Goal: Transaction & Acquisition: Purchase product/service

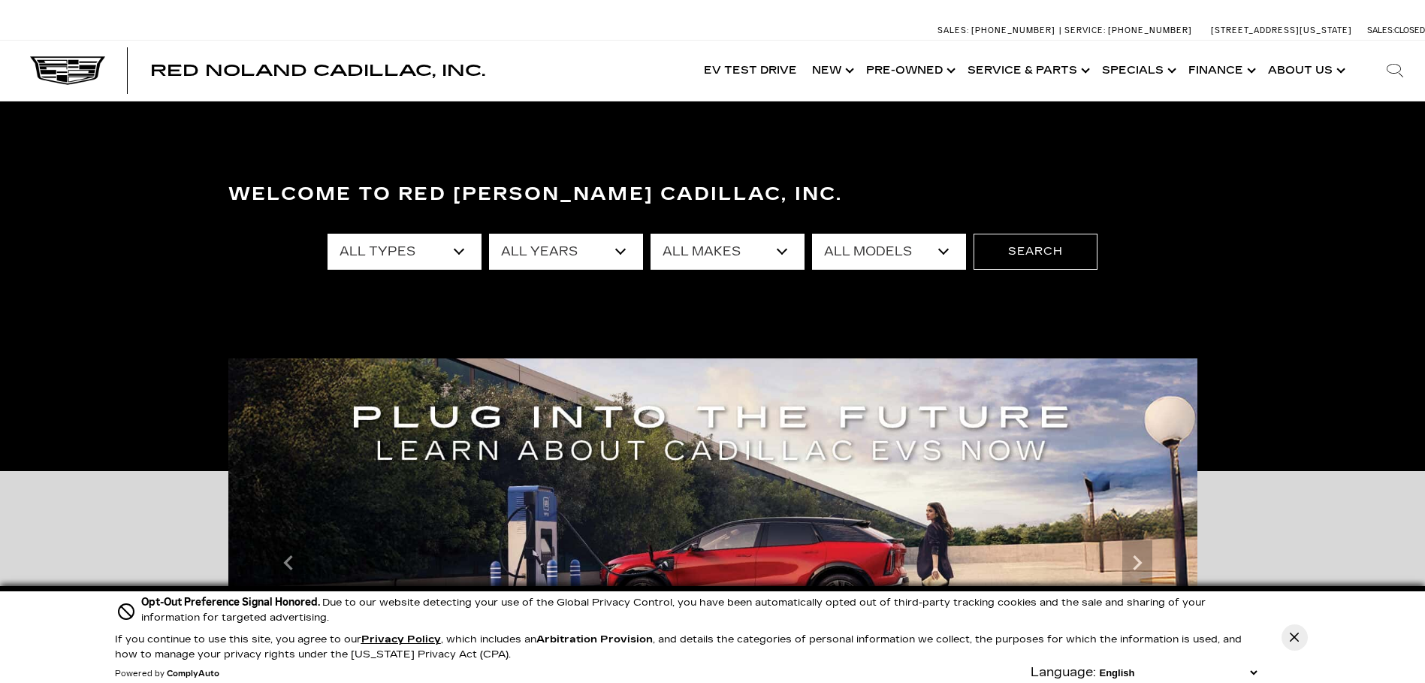
select select "New"
click at [327, 234] on select "All Types New Used Certified Used Demo" at bounding box center [404, 252] width 154 height 36
click at [628, 252] on select "All Years 2026 2025 2024" at bounding box center [566, 252] width 154 height 36
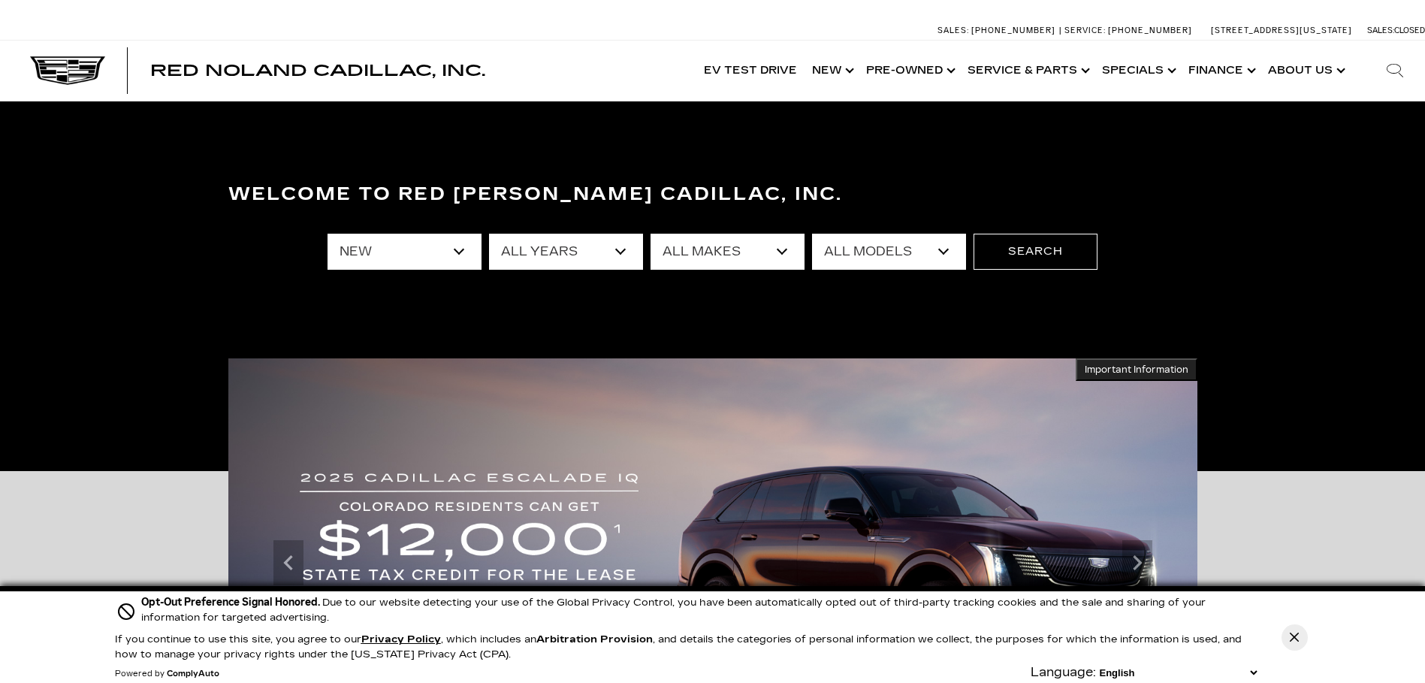
select select "2025"
click at [489, 234] on select "All Years 2026 2025 2024" at bounding box center [566, 252] width 154 height 36
click at [753, 244] on select "All Makes Cadillac" at bounding box center [727, 252] width 154 height 36
select select "Cadillac"
click at [650, 234] on select "All Makes Cadillac" at bounding box center [727, 252] width 154 height 36
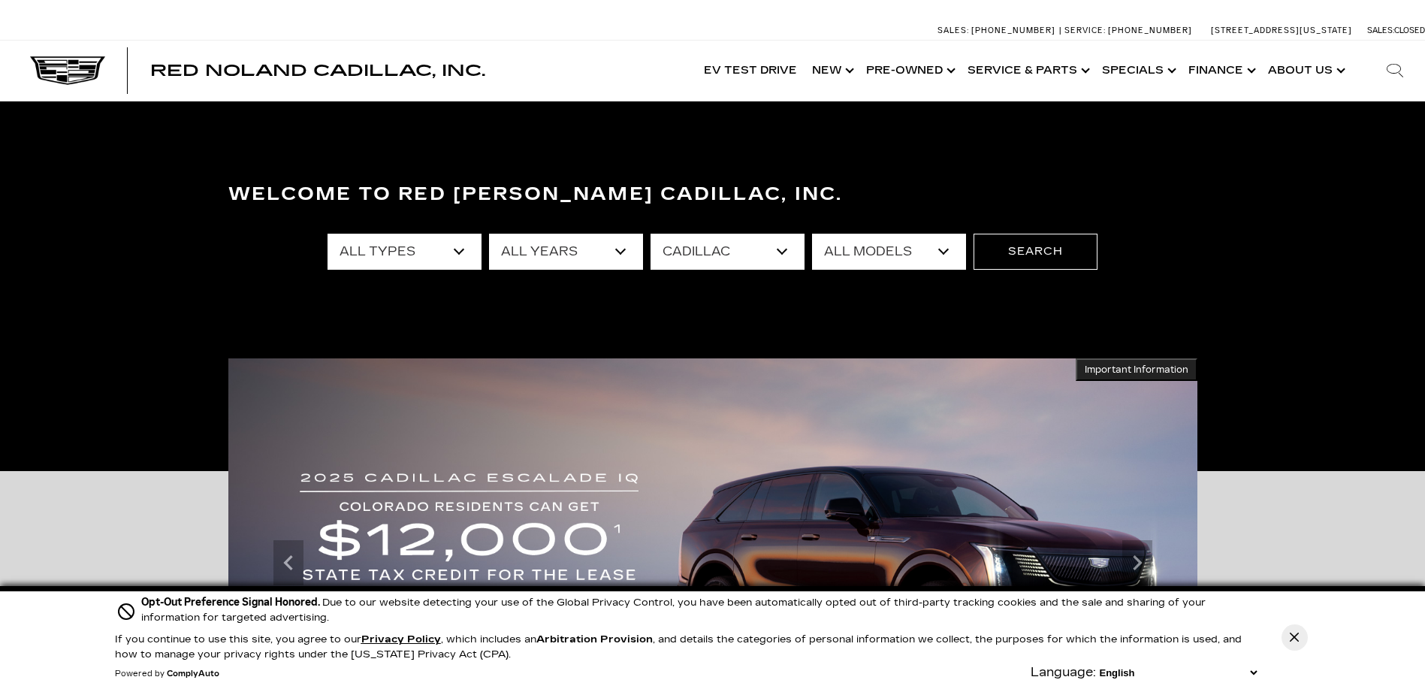
click at [951, 252] on select "All Models CT4 Escalade Escalade ESV ESCALADE IQ LYRIQ OPTIQ XT5 XT6" at bounding box center [889, 252] width 154 height 36
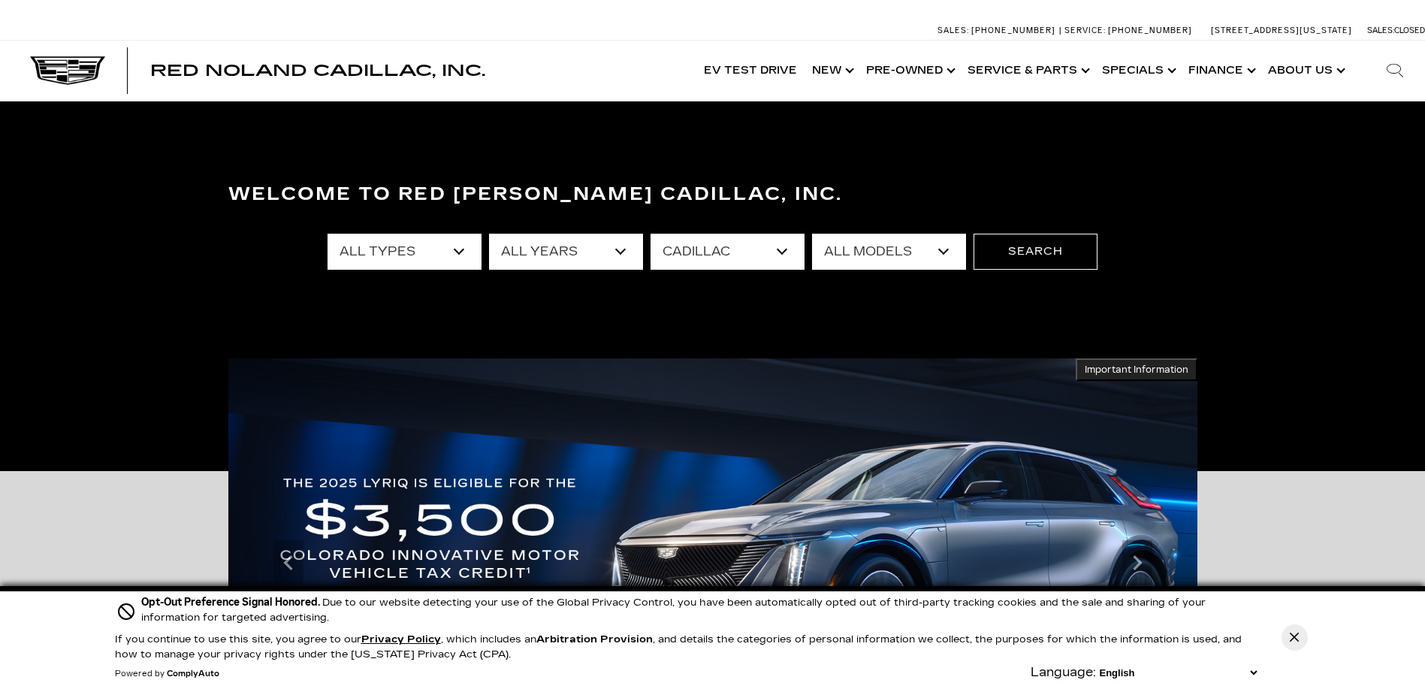
select select "OPTIQ"
click at [812, 234] on select "All Models CT4 Escalade Escalade ESV ESCALADE IQ LYRIQ OPTIQ XT5 XT6" at bounding box center [889, 252] width 154 height 36
click at [1025, 255] on button "Search" at bounding box center [1035, 252] width 124 height 36
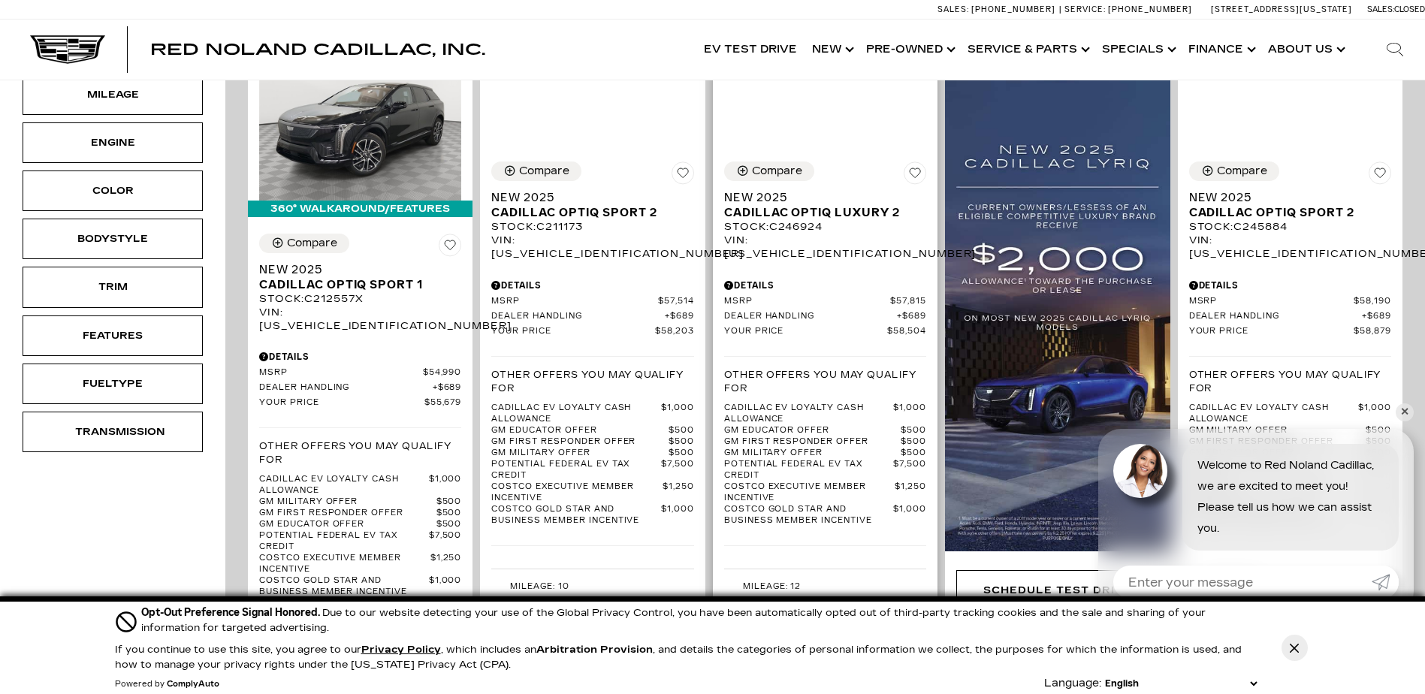
scroll to position [447, 0]
drag, startPoint x: 769, startPoint y: 152, endPoint x: 858, endPoint y: 153, distance: 88.6
click at [769, 164] on div "Compare" at bounding box center [777, 171] width 50 height 14
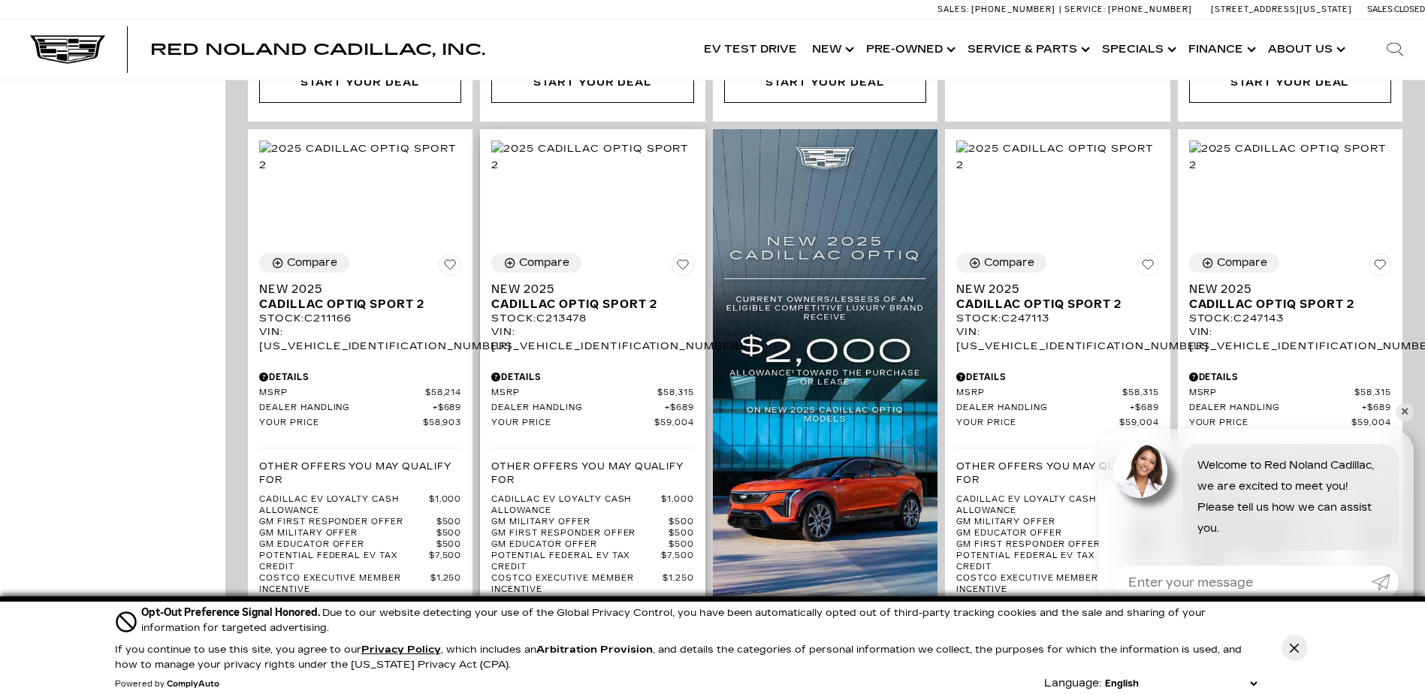
scroll to position [1125, 0]
click at [538, 255] on div "Compare" at bounding box center [544, 262] width 50 height 14
drag, startPoint x: 1015, startPoint y: 233, endPoint x: 1100, endPoint y: 234, distance: 85.6
click at [1015, 255] on div "Compare" at bounding box center [1009, 262] width 50 height 14
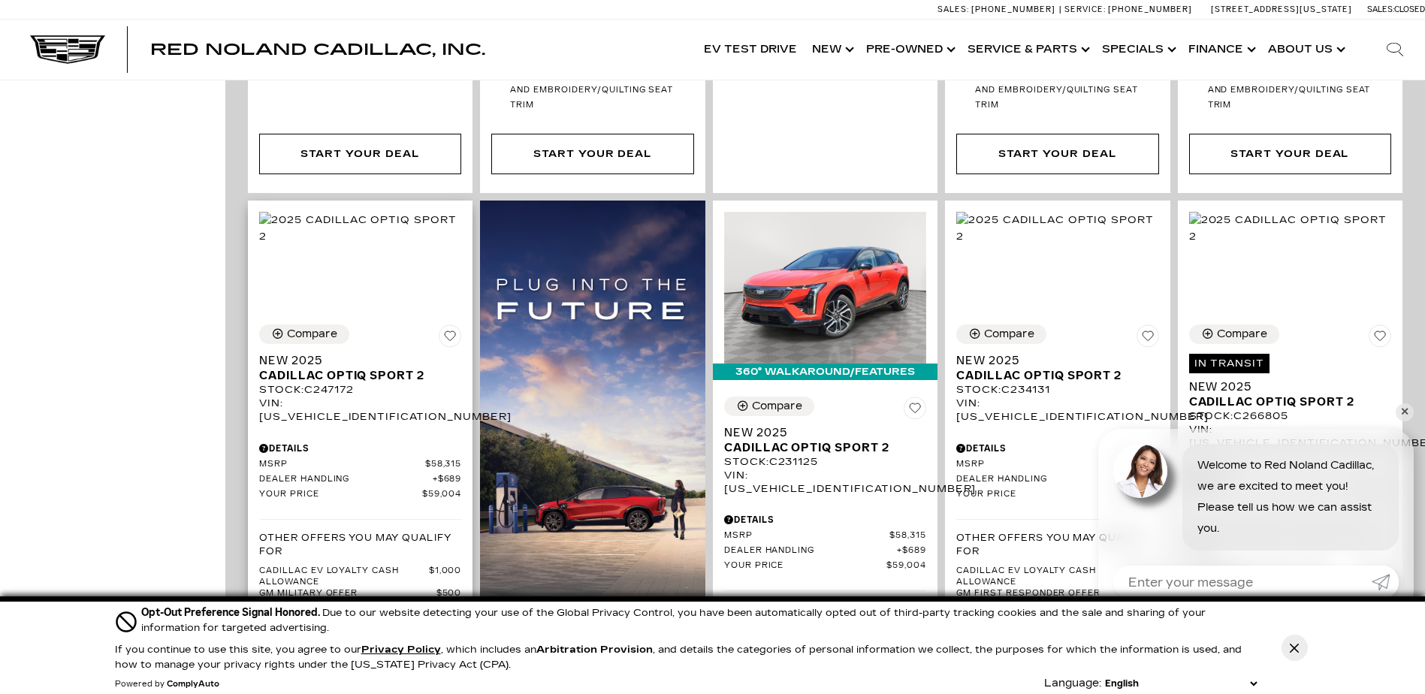
scroll to position [1797, 0]
click at [311, 327] on div "Compare" at bounding box center [312, 334] width 50 height 14
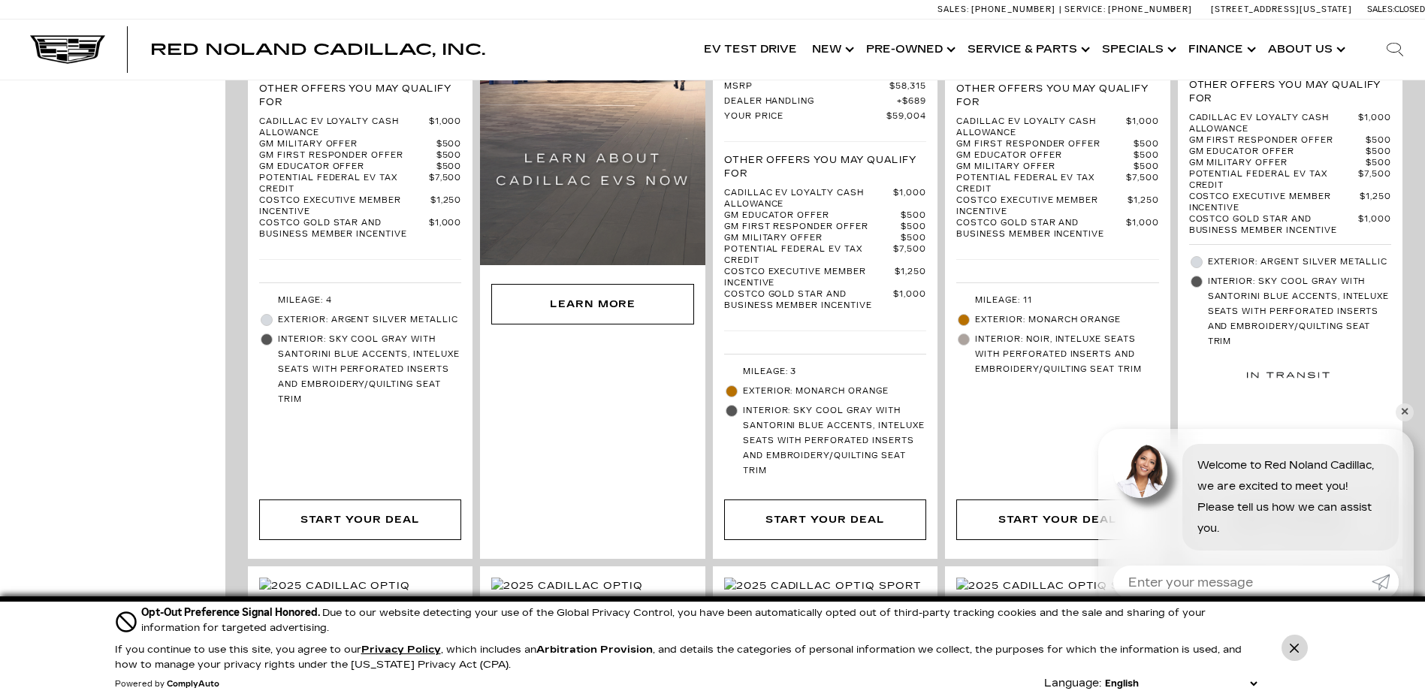
scroll to position [2248, 0]
drag, startPoint x: 1296, startPoint y: 649, endPoint x: 1289, endPoint y: 644, distance: 8.8
click at [1296, 648] on icon "Close Button" at bounding box center [1293, 648] width 9 height 9
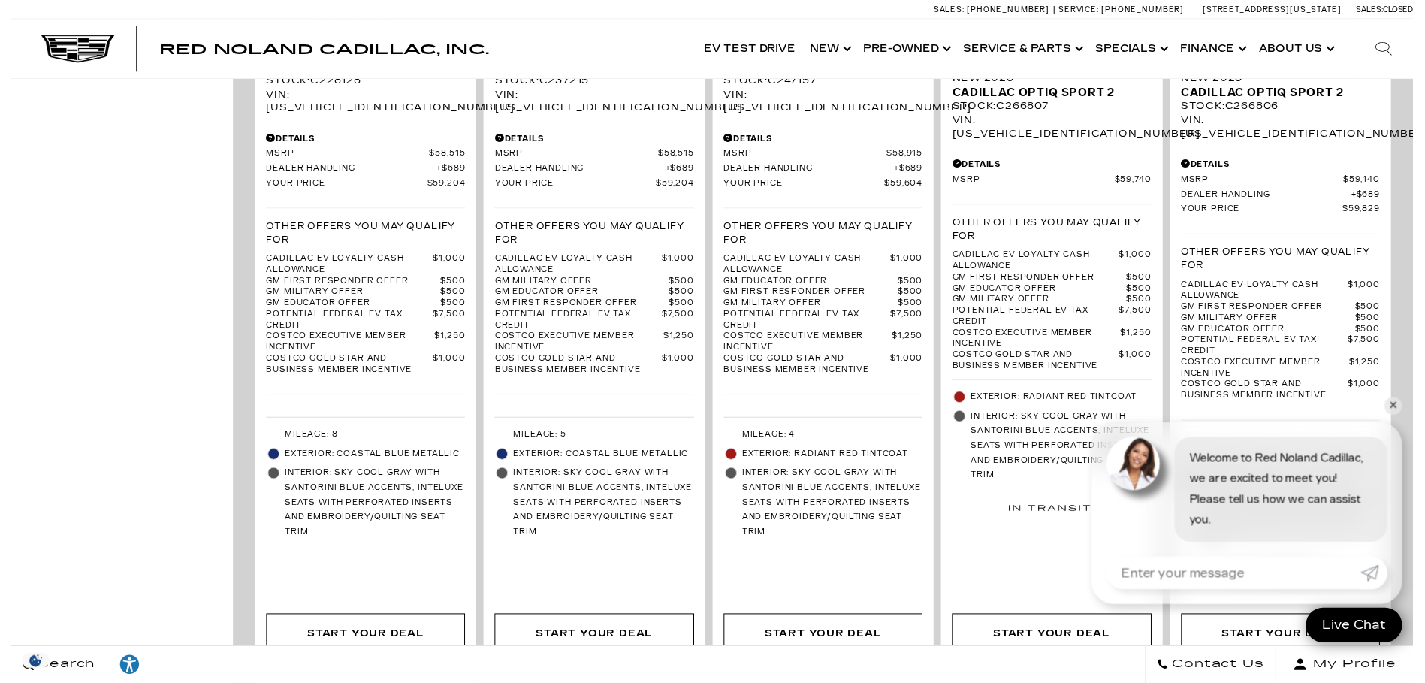
scroll to position [2921, 0]
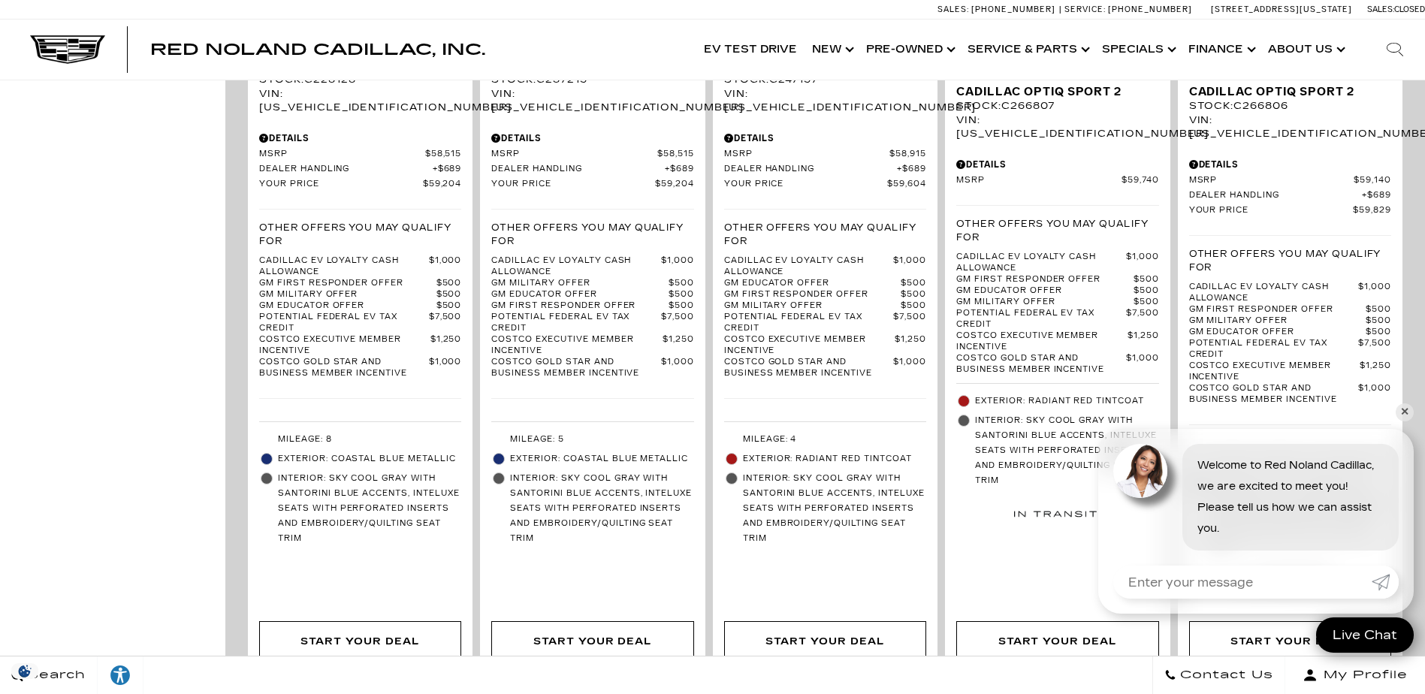
drag, startPoint x: 1384, startPoint y: 668, endPoint x: 1395, endPoint y: 668, distance: 11.3
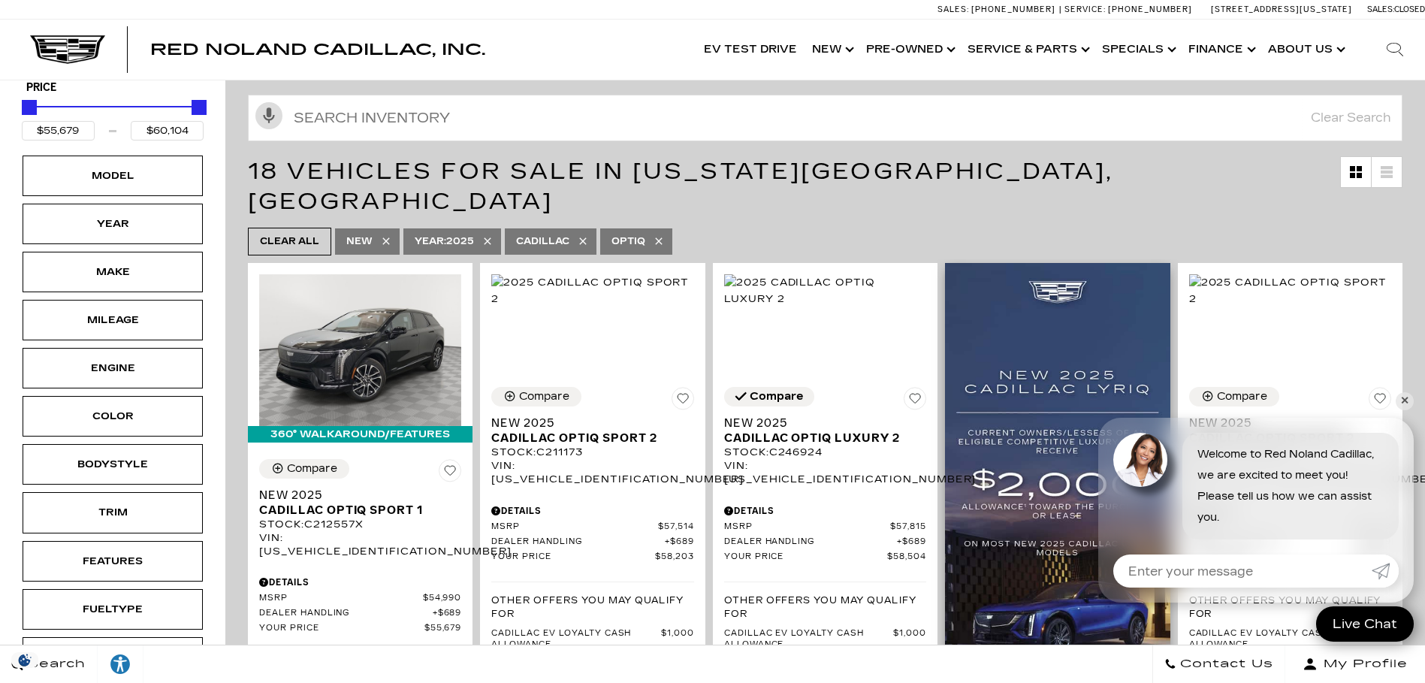
scroll to position [222, 0]
drag, startPoint x: 296, startPoint y: 209, endPoint x: 840, endPoint y: 288, distance: 550.3
click at [297, 231] on span "Clear All" at bounding box center [289, 240] width 59 height 19
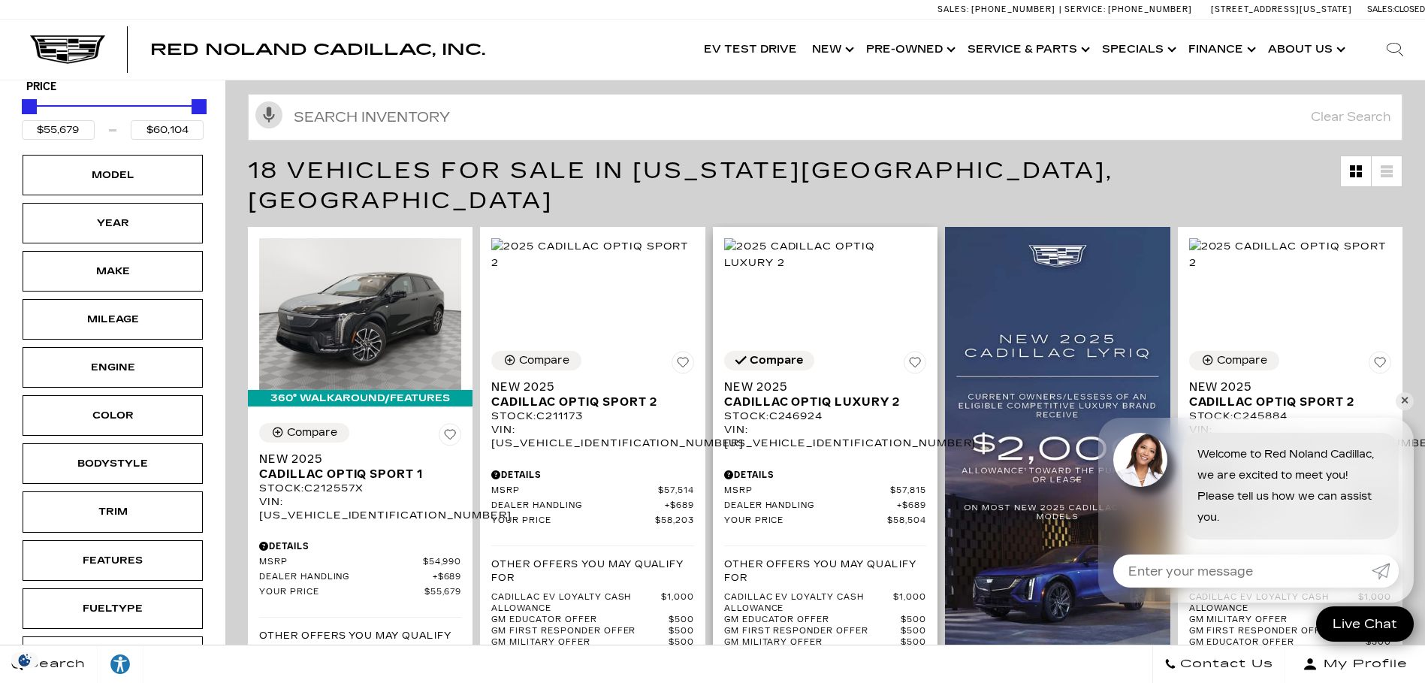
type input "$19,189"
type input "$179,434"
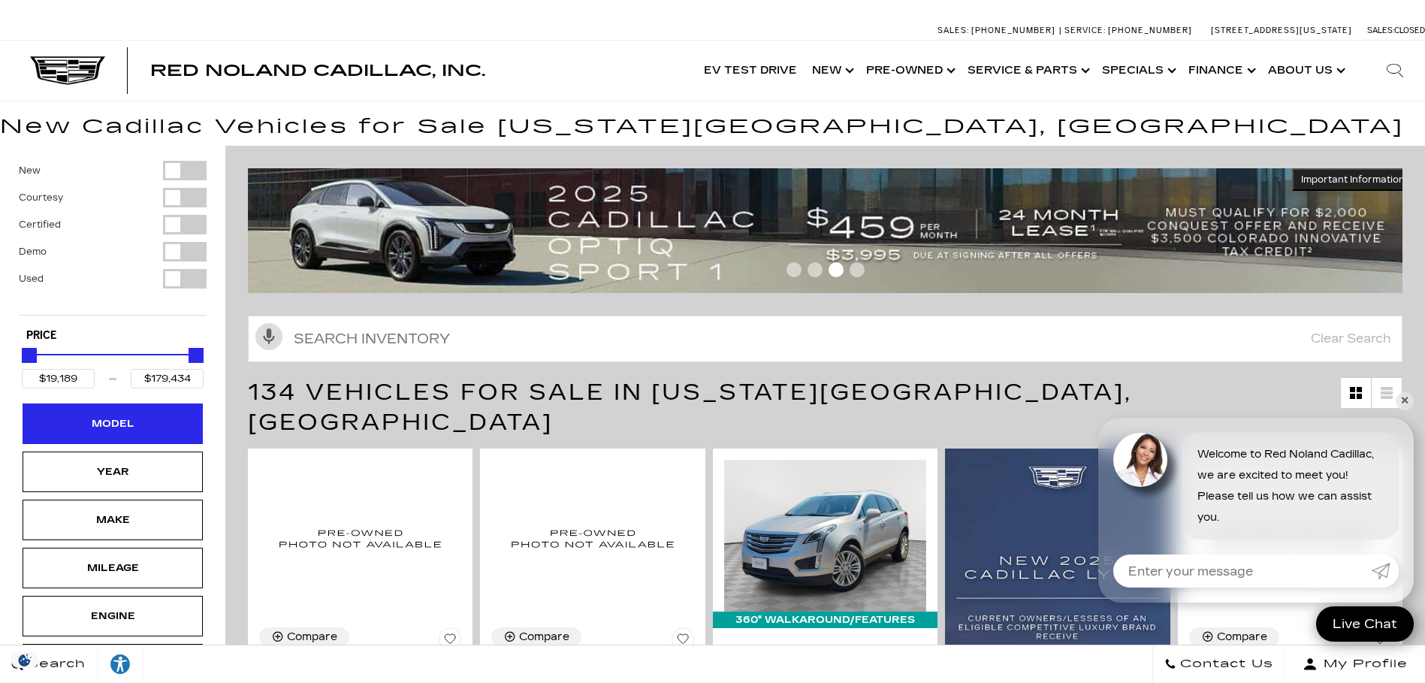
click at [118, 420] on div "Model" at bounding box center [112, 423] width 75 height 17
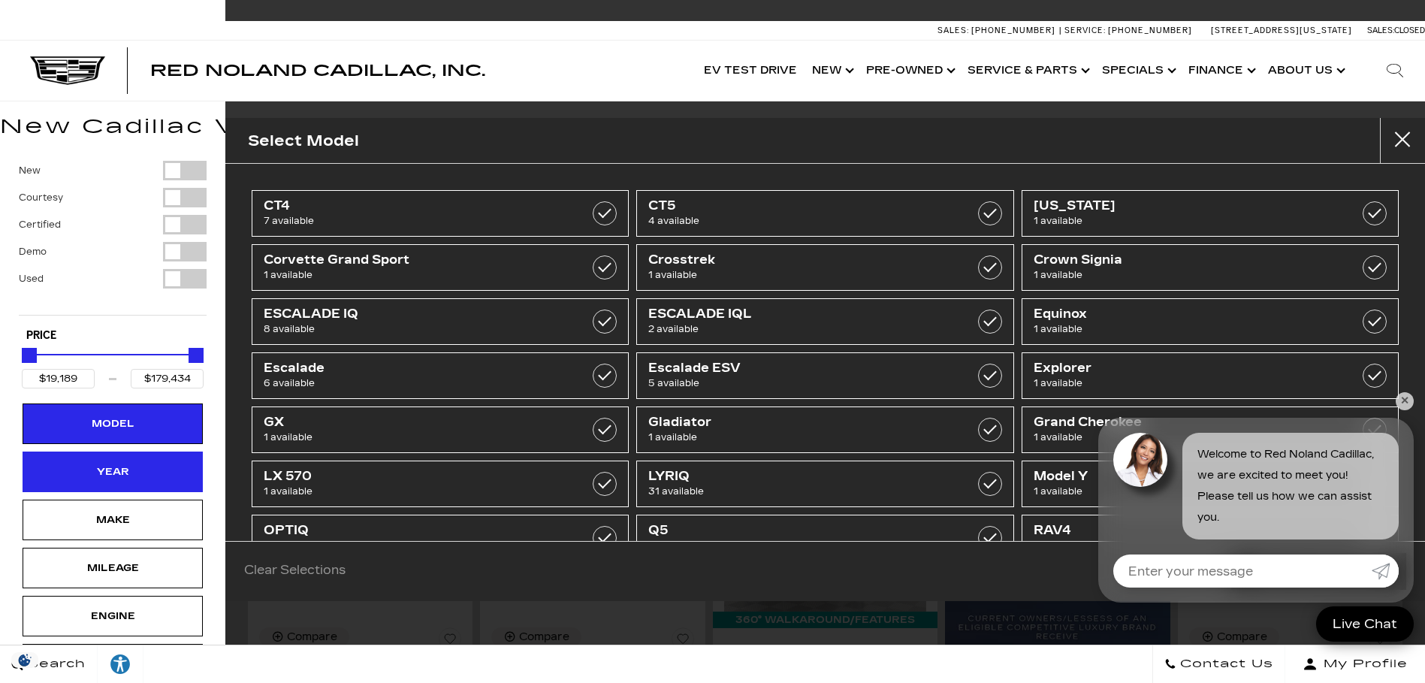
click at [105, 465] on div "Year" at bounding box center [112, 471] width 75 height 17
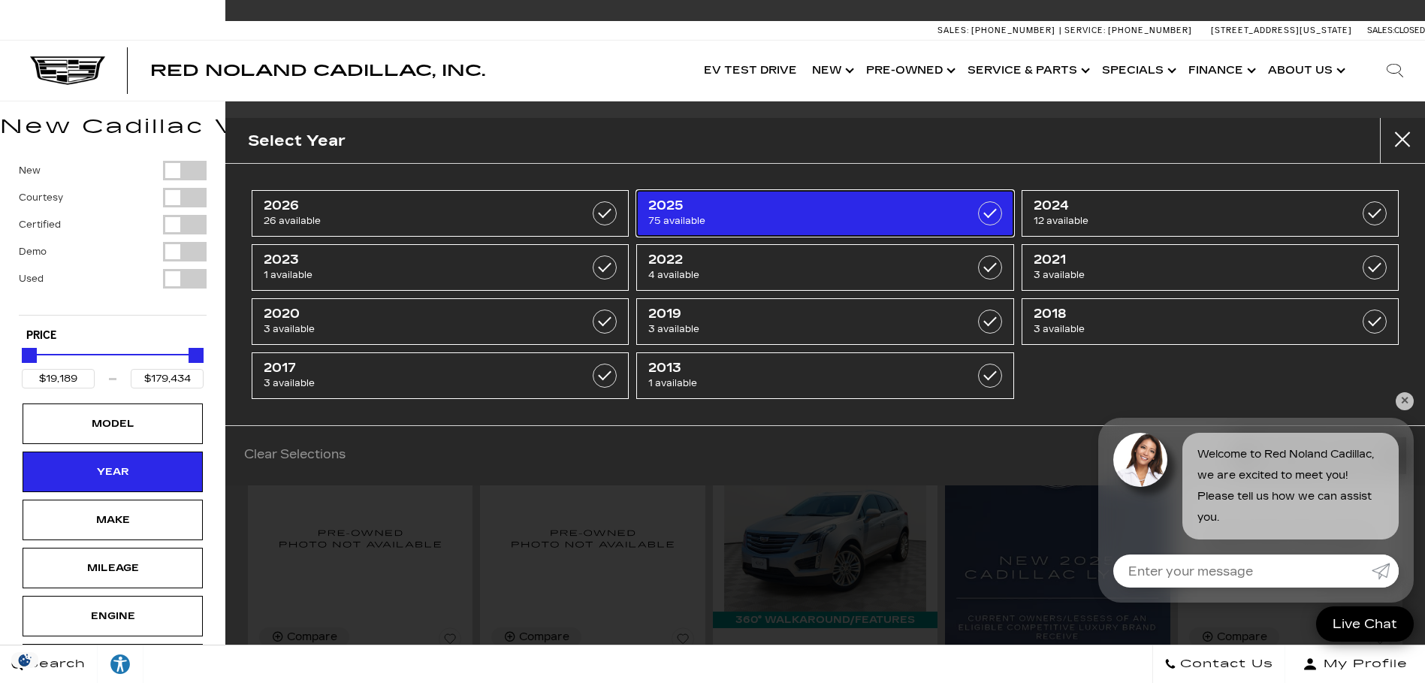
click at [682, 204] on span "2025" at bounding box center [798, 205] width 300 height 15
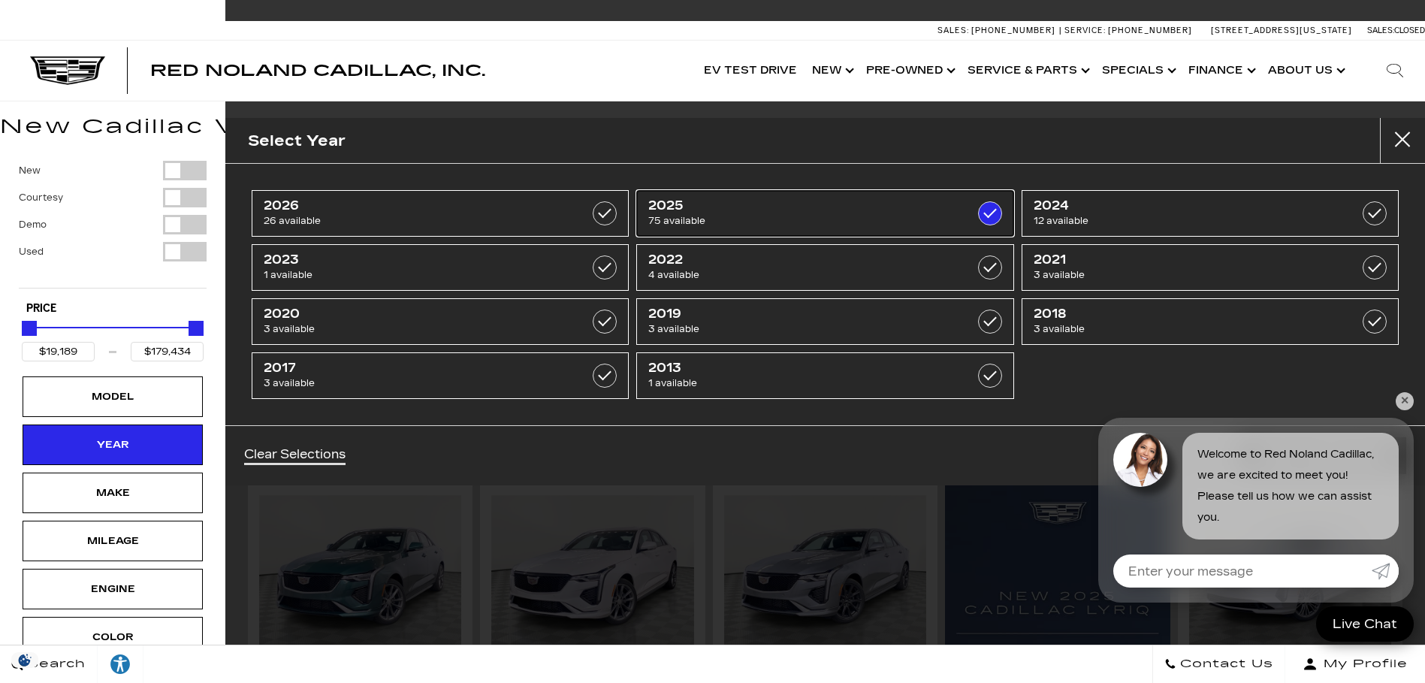
type input "$45,189"
checkbox input "true"
click at [122, 491] on div "Make" at bounding box center [112, 492] width 75 height 17
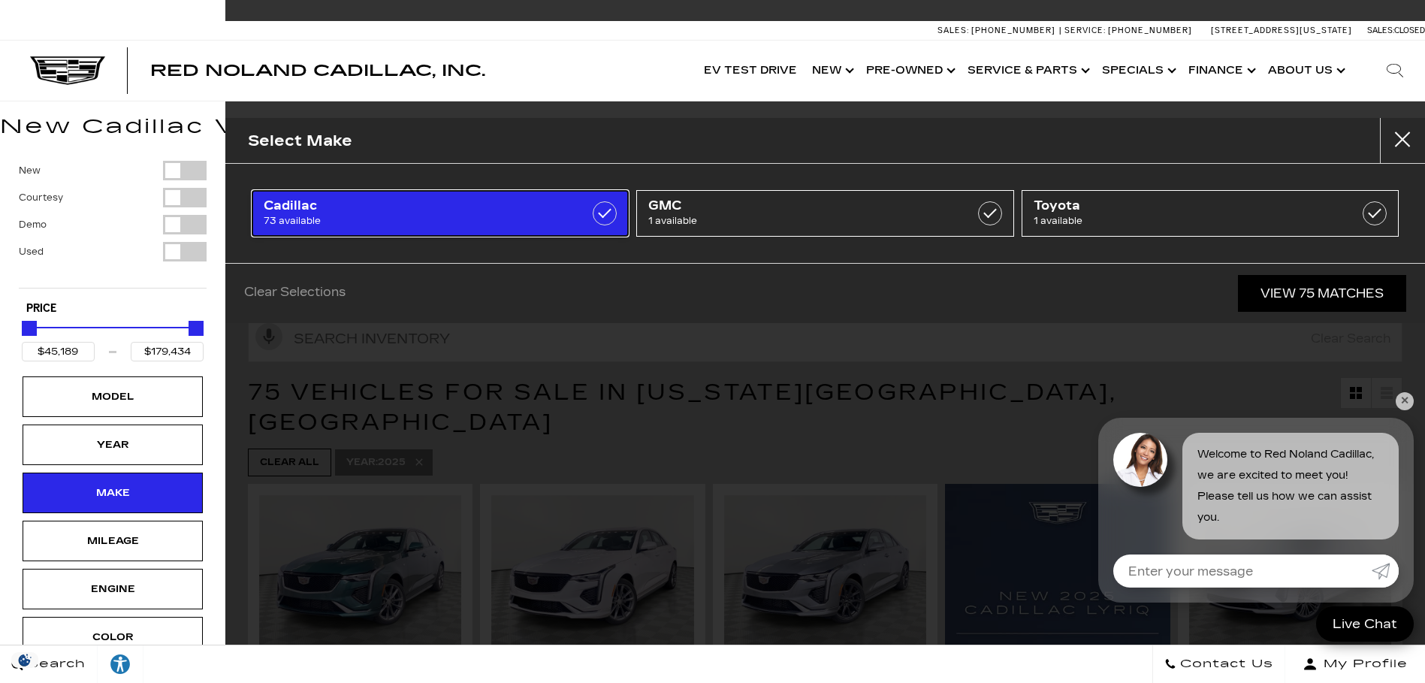
click at [337, 209] on span "Cadillac" at bounding box center [414, 205] width 300 height 15
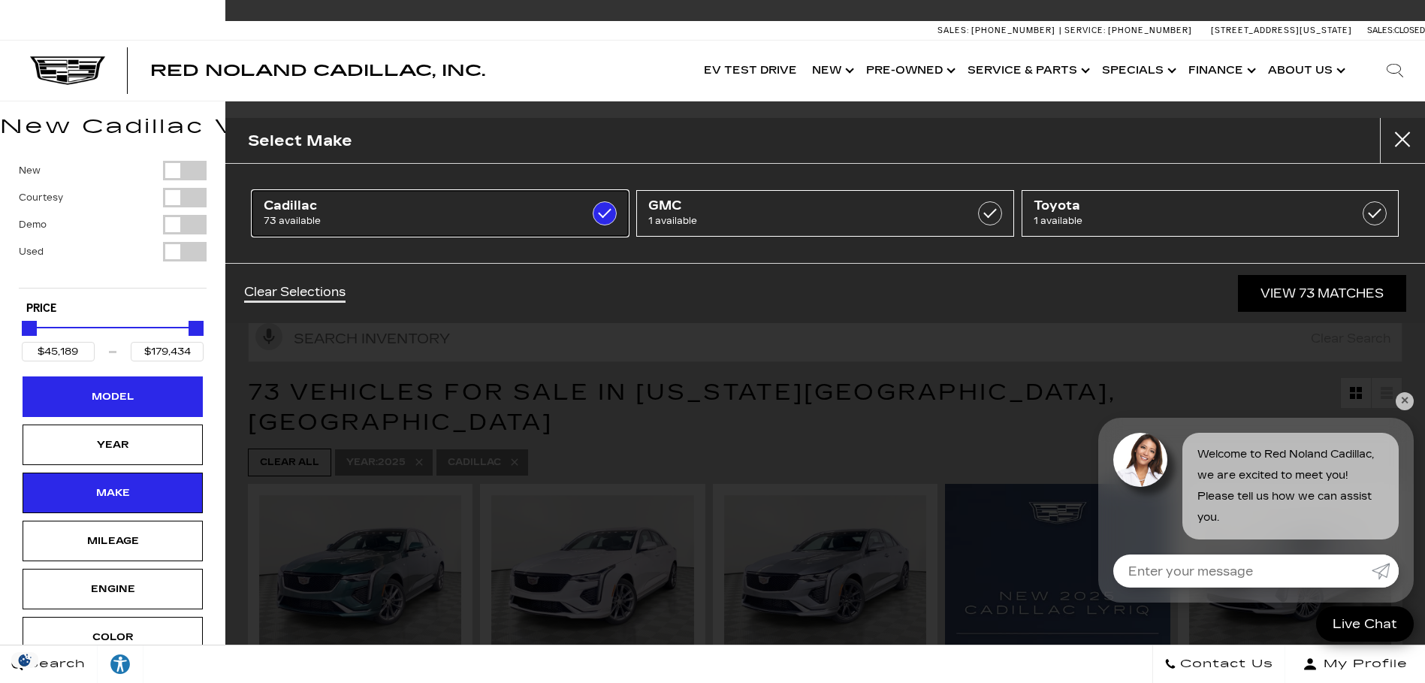
type input "$50,049"
checkbox input "true"
click at [119, 398] on div "Model" at bounding box center [112, 396] width 75 height 17
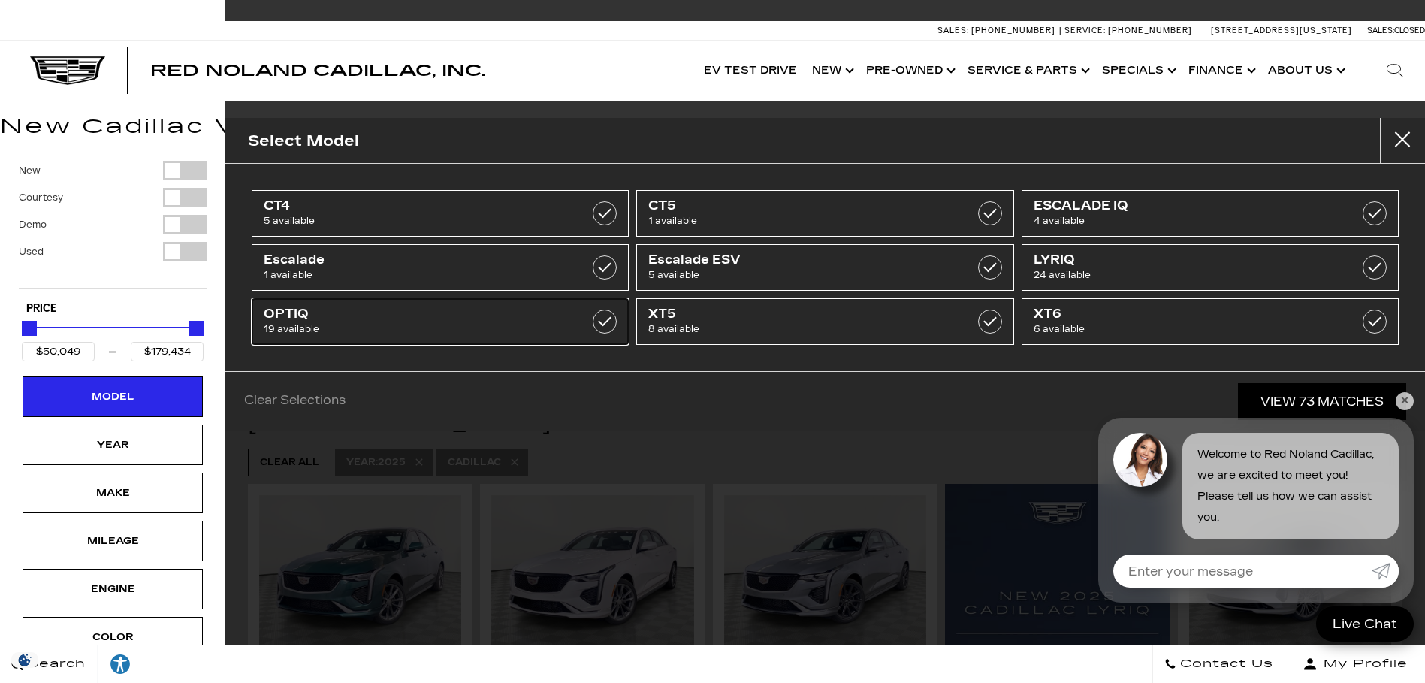
drag, startPoint x: 313, startPoint y: 321, endPoint x: 633, endPoint y: 359, distance: 322.1
click at [312, 321] on span "19 available" at bounding box center [414, 328] width 300 height 15
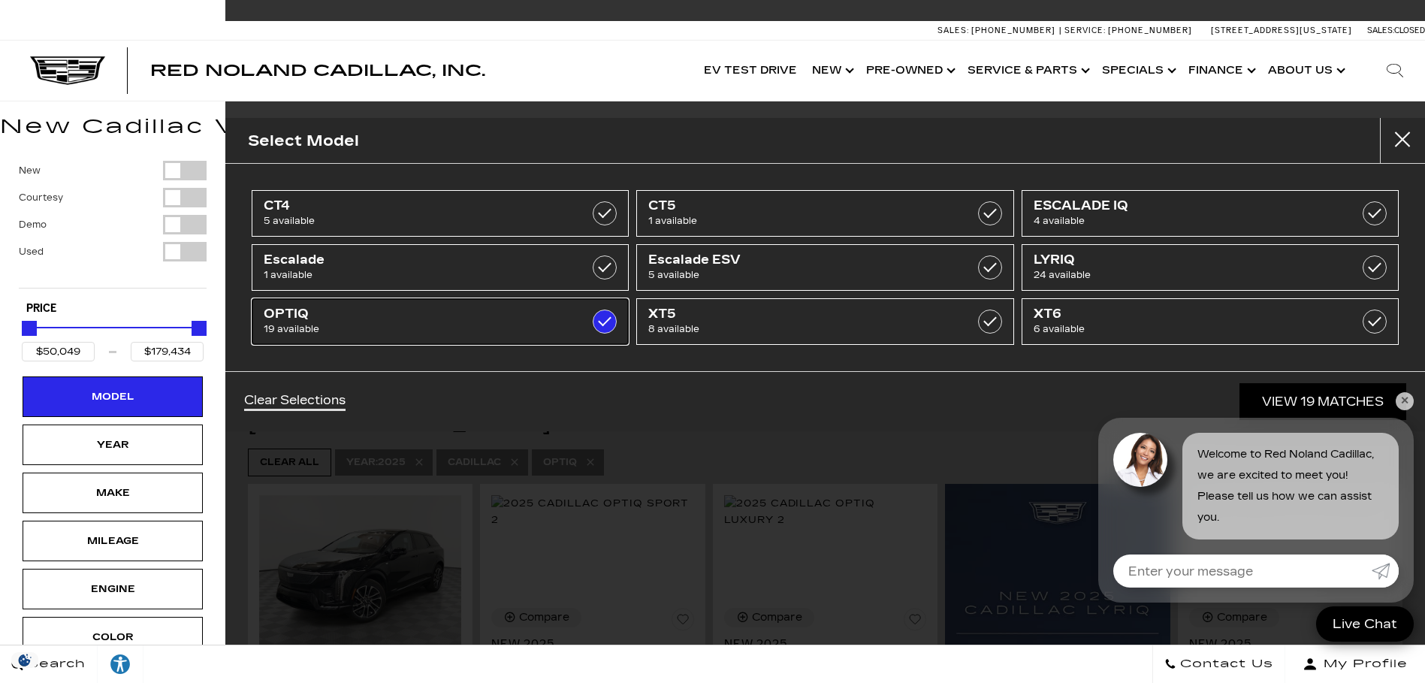
type input "$55,679"
type input "$60,104"
checkbox input "true"
click at [1402, 403] on link "✕" at bounding box center [1404, 401] width 18 height 18
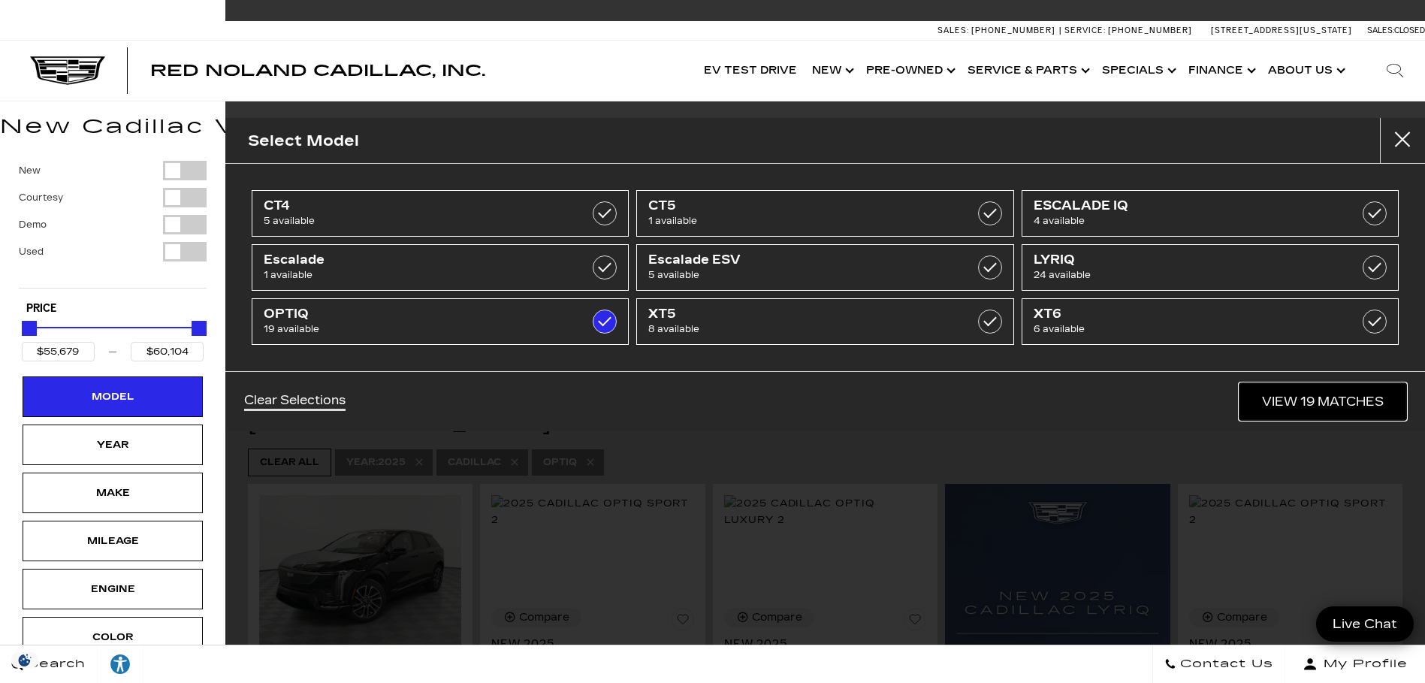
click at [1319, 403] on link "View 19 Matches" at bounding box center [1322, 401] width 167 height 37
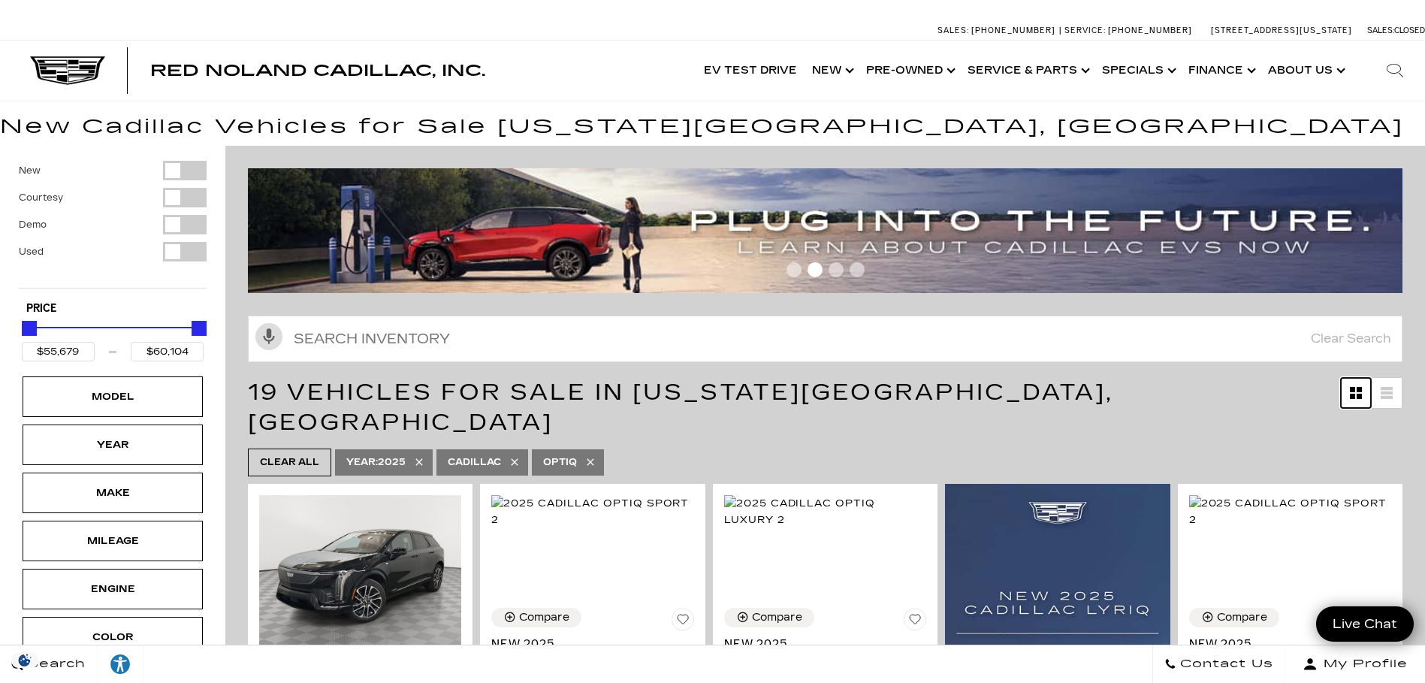
click at [1362, 391] on icon "Grid View" at bounding box center [1358, 389] width 5 height 5
click at [1392, 389] on icon at bounding box center [1386, 388] width 12 height 3
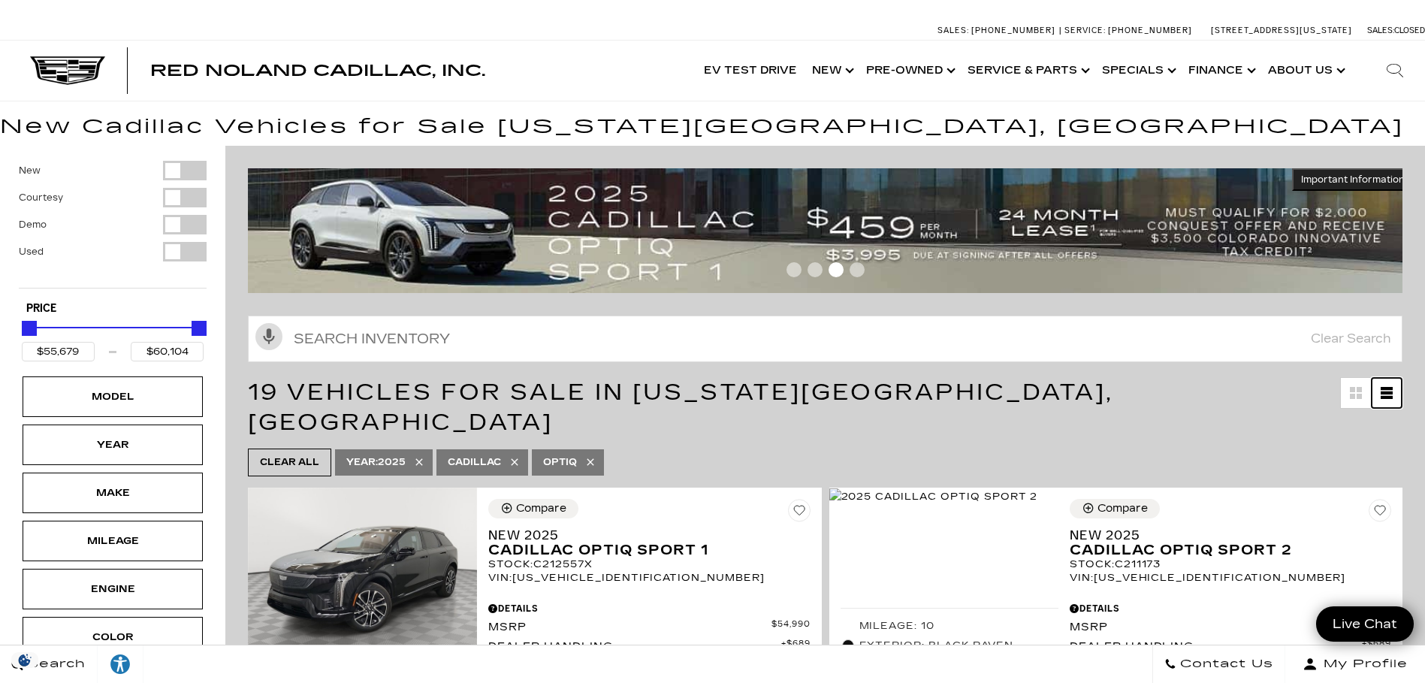
click at [1392, 391] on icon at bounding box center [1386, 392] width 12 height 3
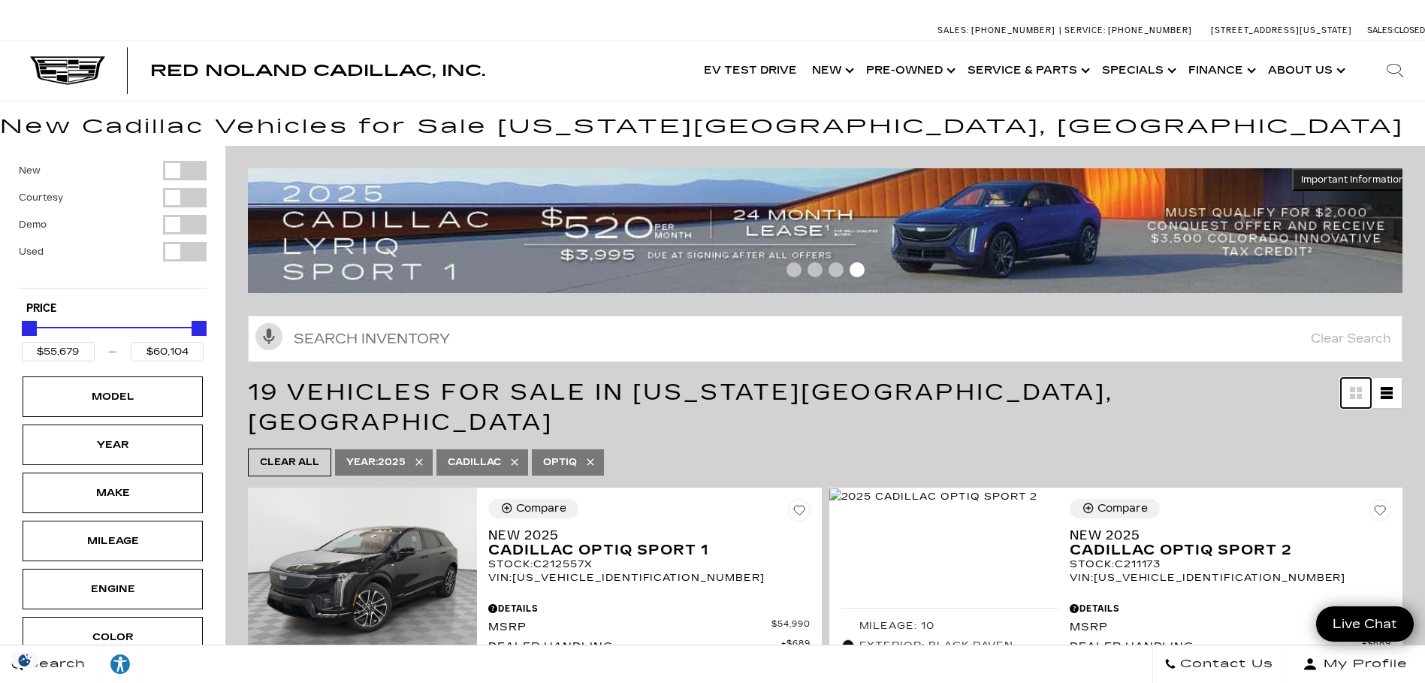
click at [1355, 397] on icon "Grid View" at bounding box center [1352, 396] width 5 height 5
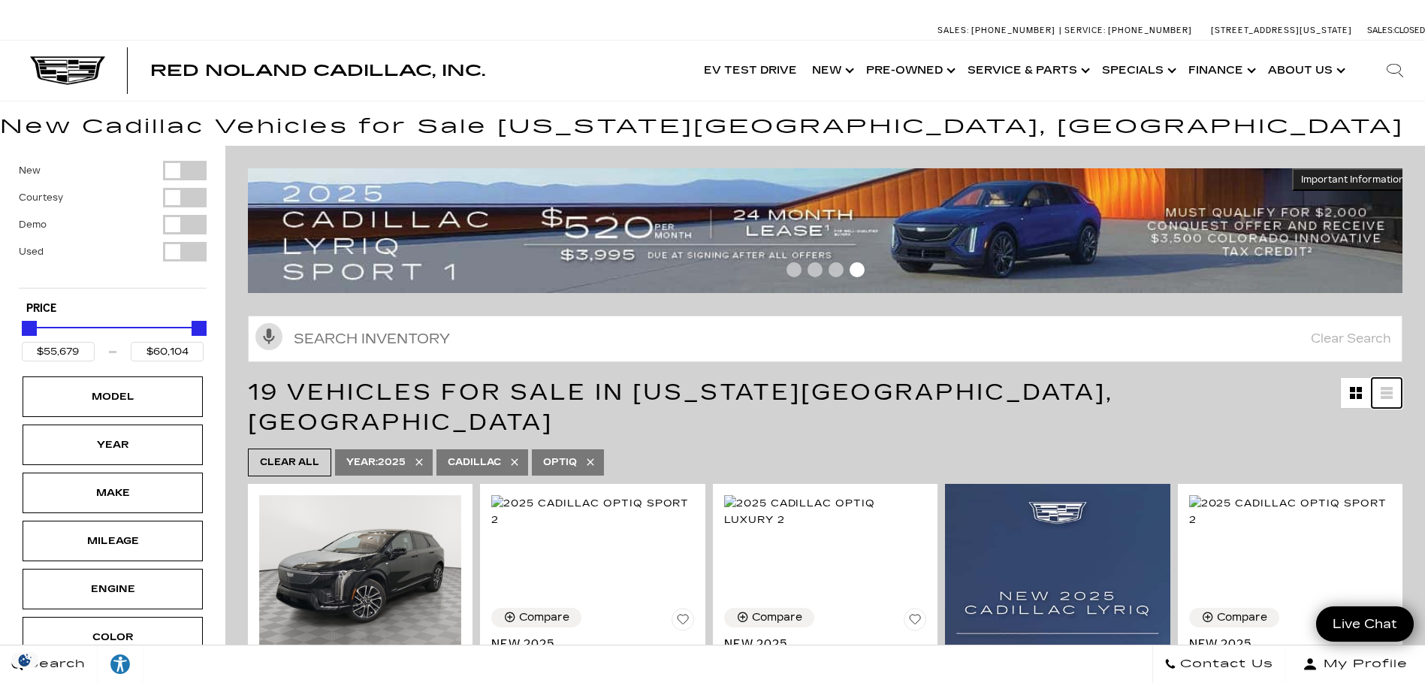
click at [1392, 391] on icon at bounding box center [1386, 392] width 12 height 3
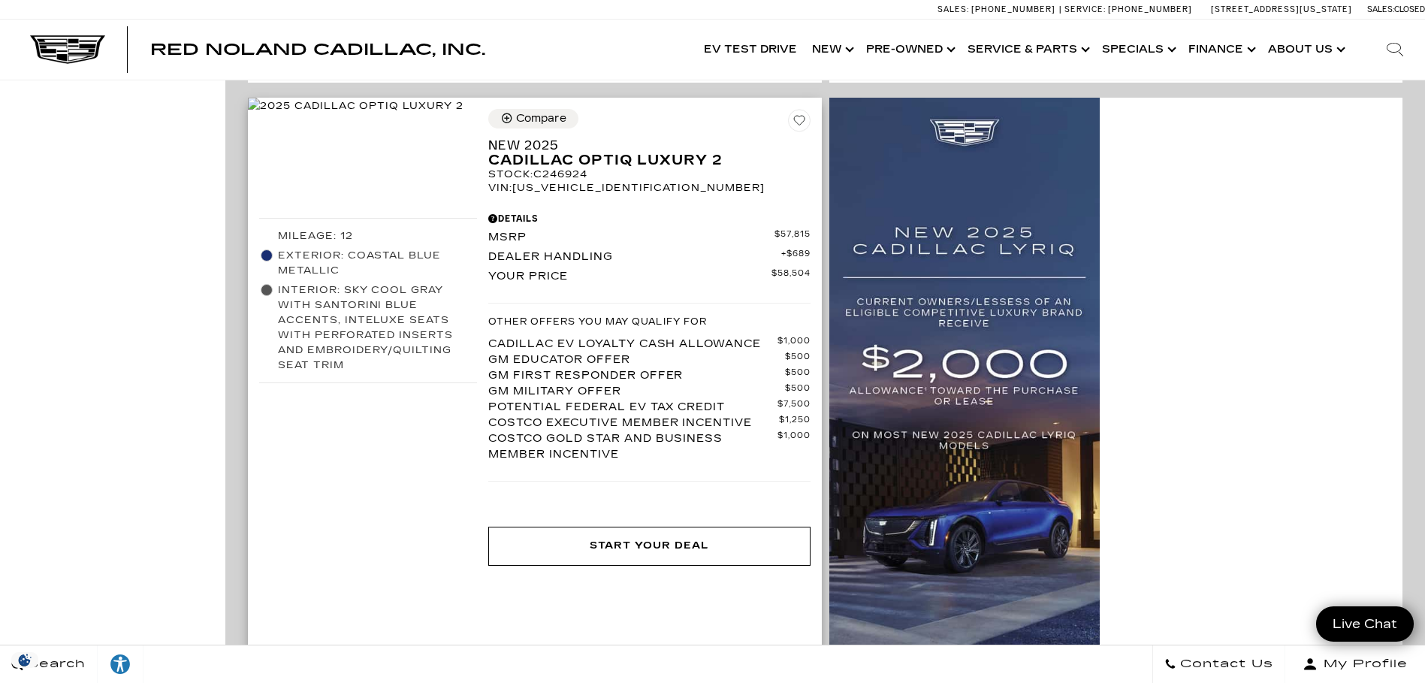
scroll to position [892, 0]
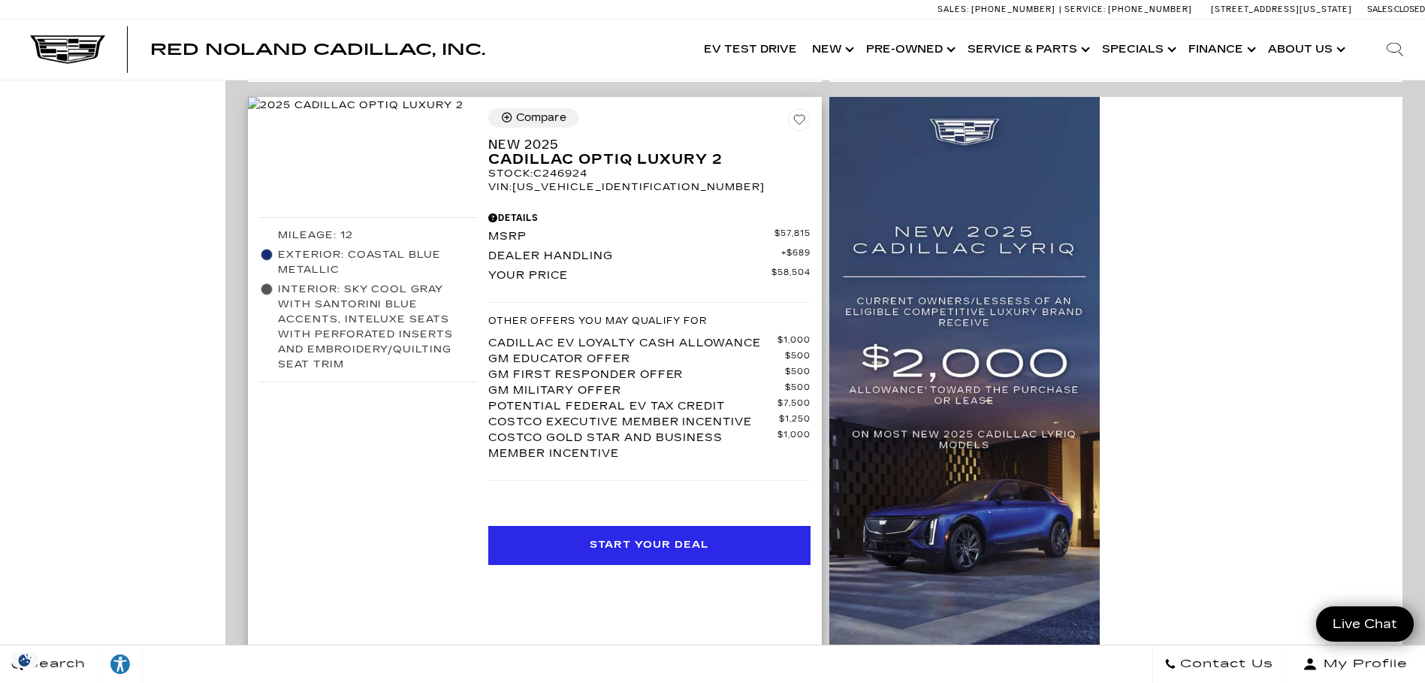
click at [650, 538] on div "Start Your Deal" at bounding box center [649, 545] width 119 height 15
